Goal: Task Accomplishment & Management: Use online tool/utility

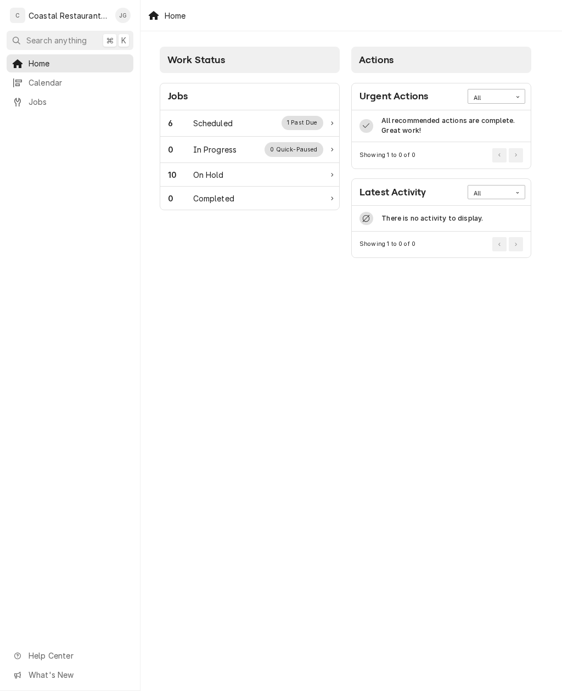
click at [229, 128] on div "Scheduled" at bounding box center [213, 123] width 40 height 12
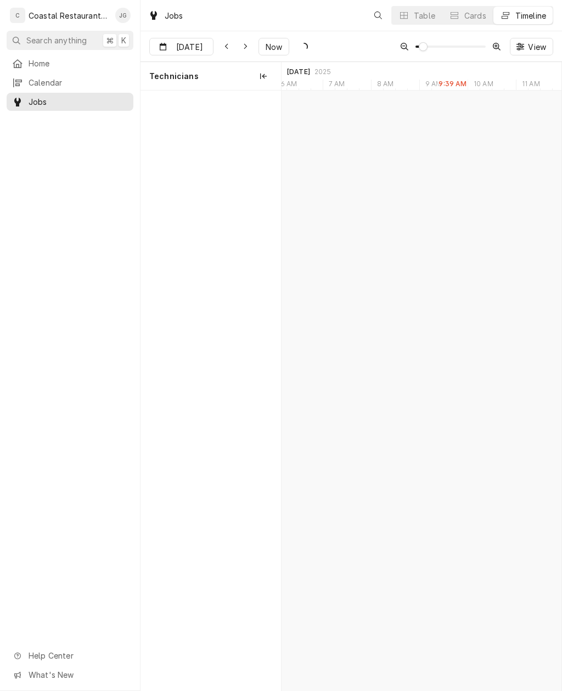
scroll to position [0, 5549]
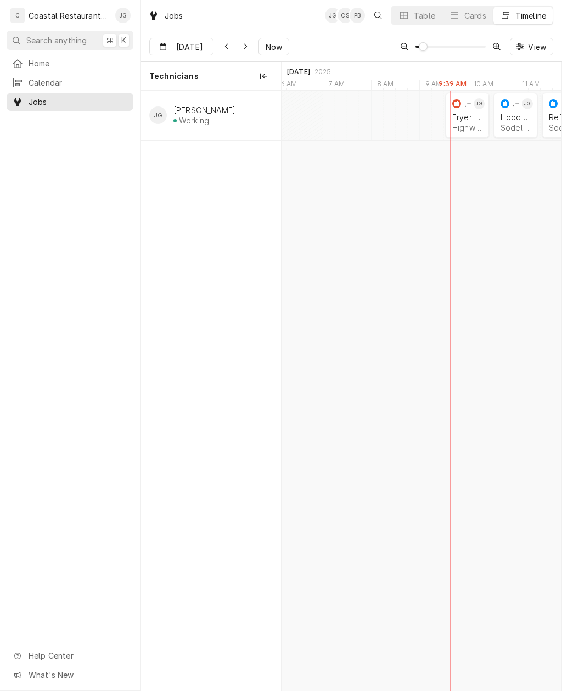
click at [458, 123] on div "Highwater Managment | Millsboro, 19966" at bounding box center [467, 127] width 30 height 9
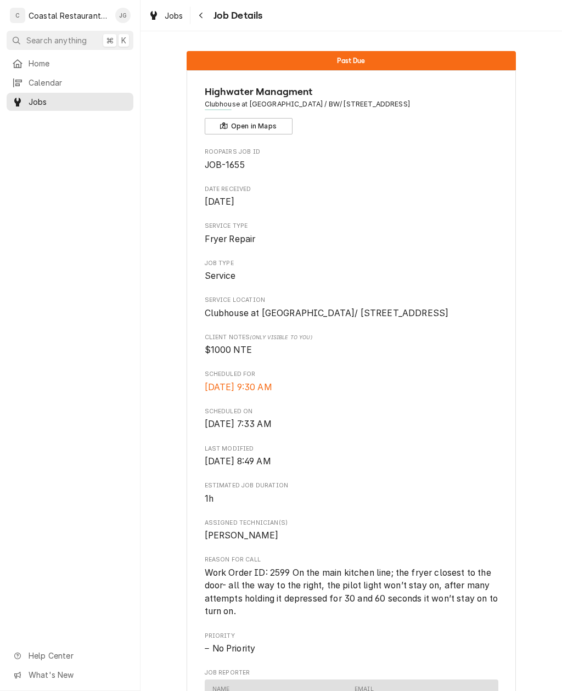
click at [60, 58] on span "Home" at bounding box center [78, 64] width 99 height 12
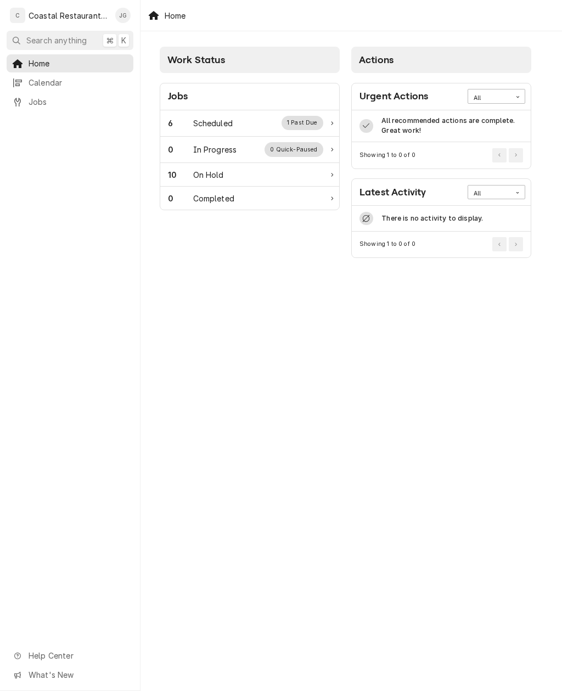
click at [227, 123] on div "Scheduled" at bounding box center [213, 123] width 40 height 12
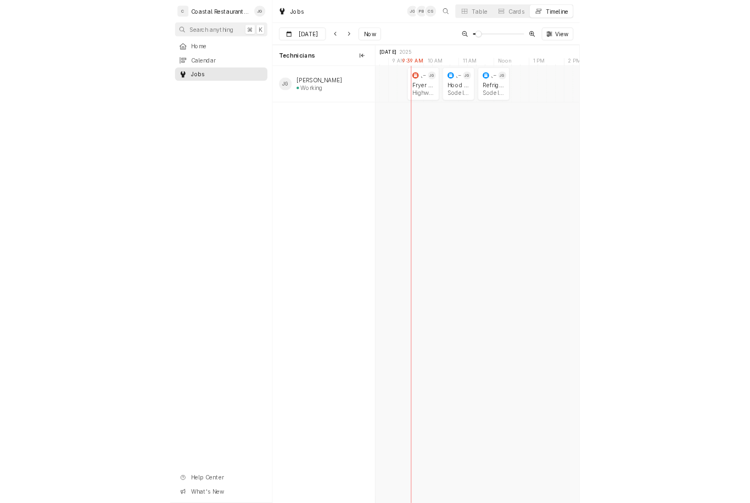
scroll to position [0, 5678]
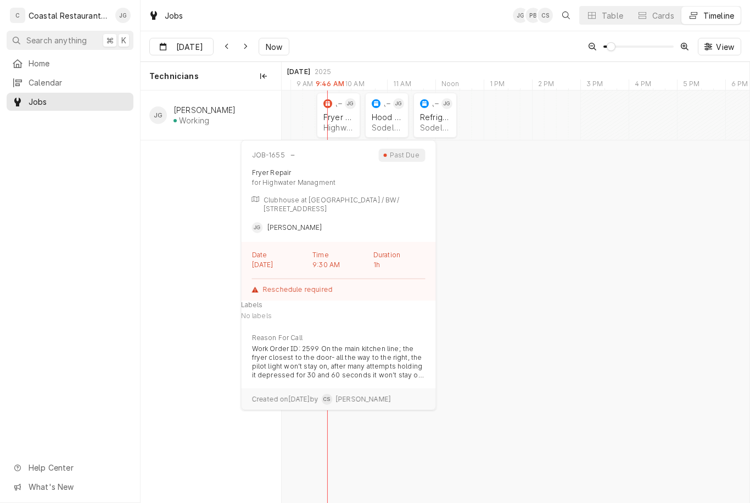
click at [348, 114] on div "Fryer Repair" at bounding box center [338, 116] width 30 height 9
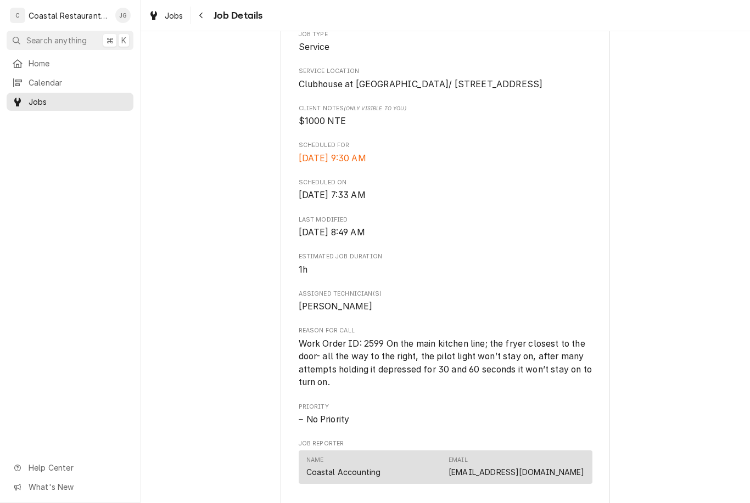
scroll to position [233, 0]
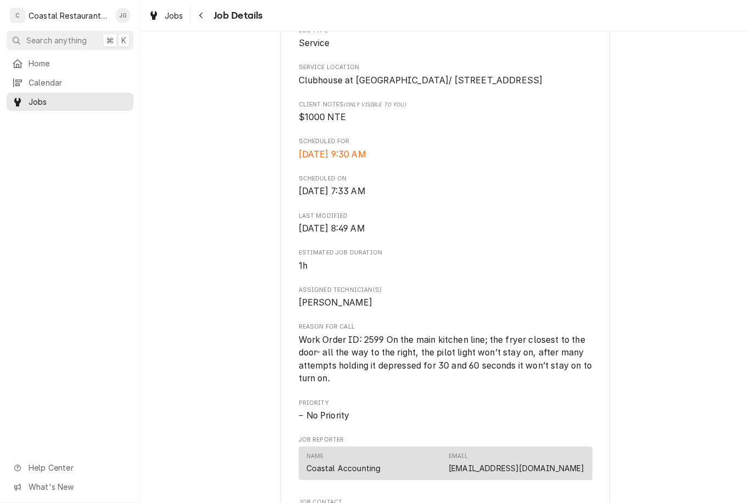
click at [11, 207] on div "Home Calendar Jobs Help Center What's New" at bounding box center [70, 278] width 140 height 449
click at [52, 54] on link "Home" at bounding box center [70, 63] width 127 height 18
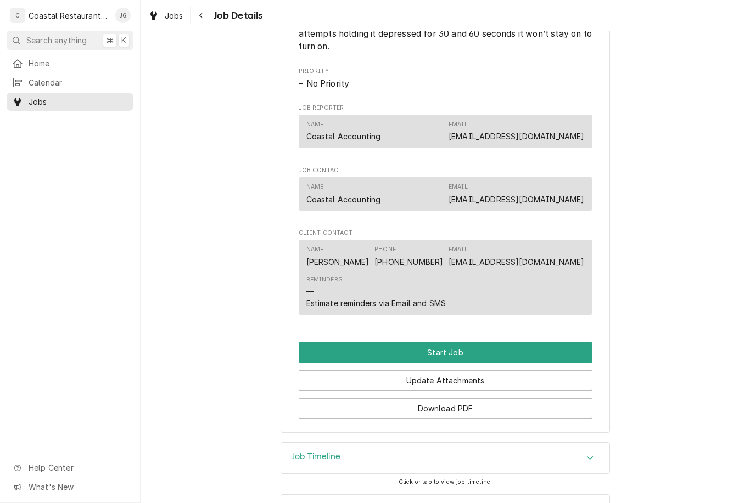
scroll to position [577, 0]
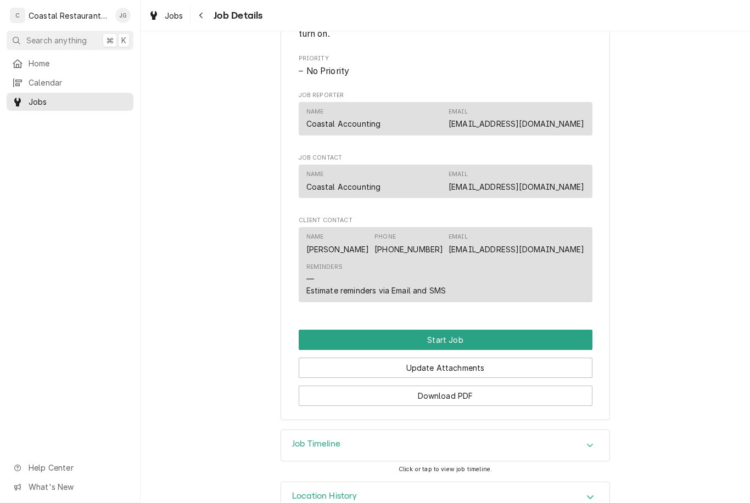
click at [458, 350] on button "Start Job" at bounding box center [446, 340] width 294 height 20
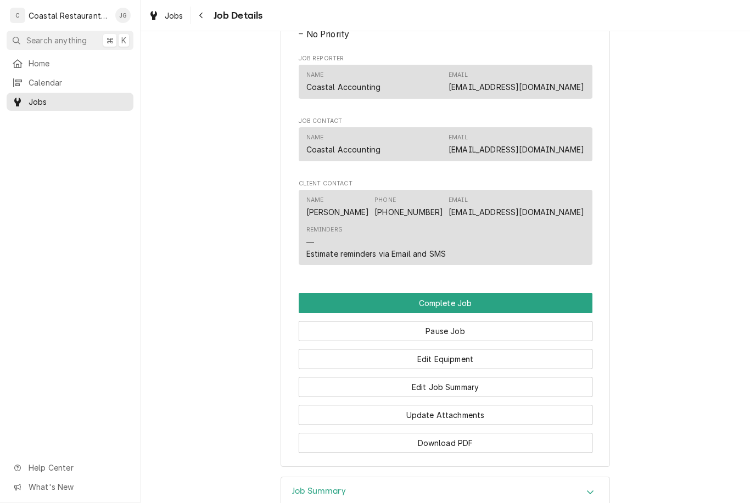
scroll to position [652, 0]
